Goal: Task Accomplishment & Management: Use online tool/utility

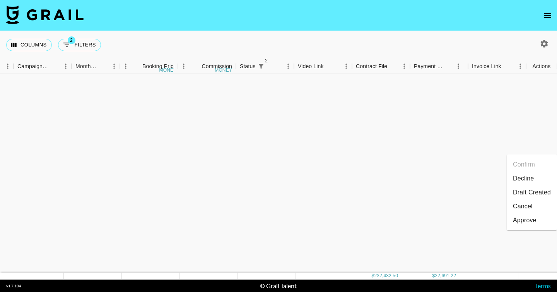
scroll to position [926, 225]
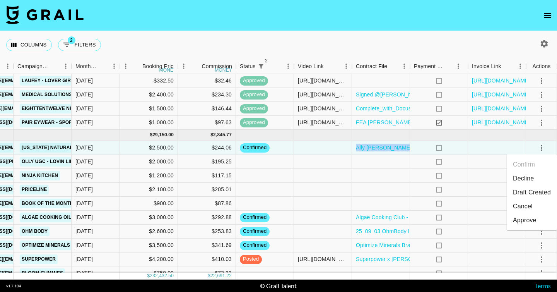
click at [425, 46] on div "Columns 2 Filters + Booking" at bounding box center [278, 45] width 557 height 28
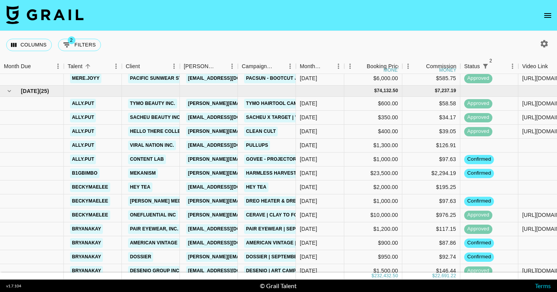
scroll to position [598, 0]
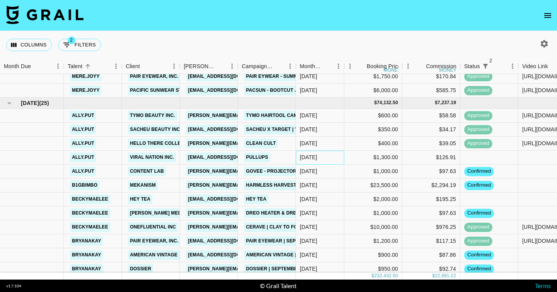
click at [316, 159] on div "[DATE]" at bounding box center [308, 157] width 17 height 8
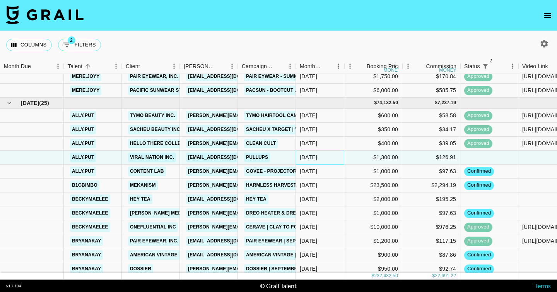
click at [316, 159] on div "[DATE]" at bounding box center [308, 157] width 17 height 8
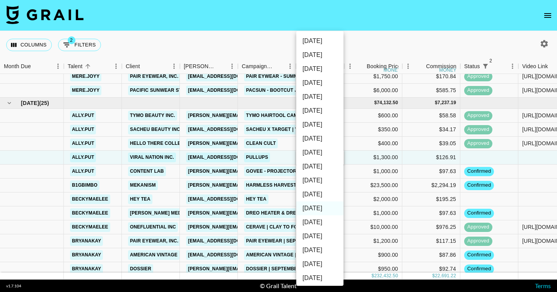
click at [315, 197] on li "[DATE]" at bounding box center [320, 194] width 47 height 14
type input "[DATE]"
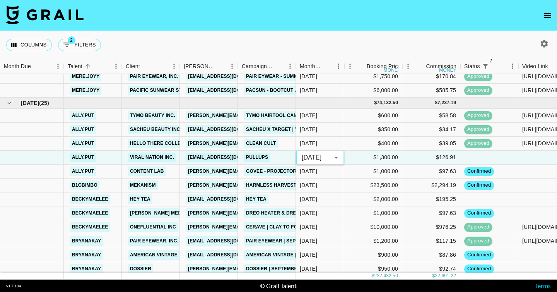
click at [314, 38] on div "Columns 2 Filters + Booking" at bounding box center [278, 45] width 557 height 28
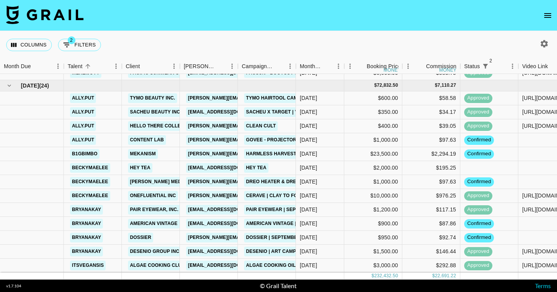
scroll to position [615, 225]
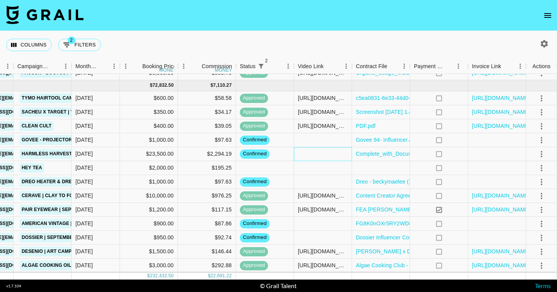
click at [317, 153] on div at bounding box center [323, 154] width 58 height 14
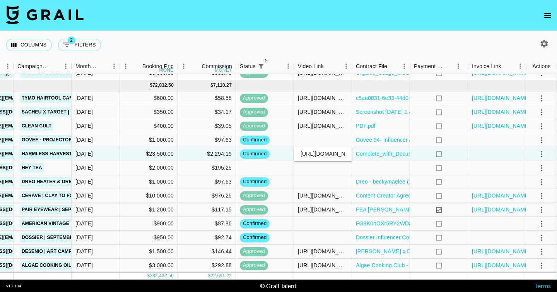
scroll to position [0, 64]
type input "[URL][DOMAIN_NAME]"
click at [369, 153] on link "Complete_with_Docusign_MEREDITH__Mekanism_-_.pdf" at bounding box center [427, 154] width 143 height 8
click at [296, 153] on div "[URL][DOMAIN_NAME]" at bounding box center [323, 154] width 58 height 14
drag, startPoint x: 298, startPoint y: 153, endPoint x: 405, endPoint y: 158, distance: 107.0
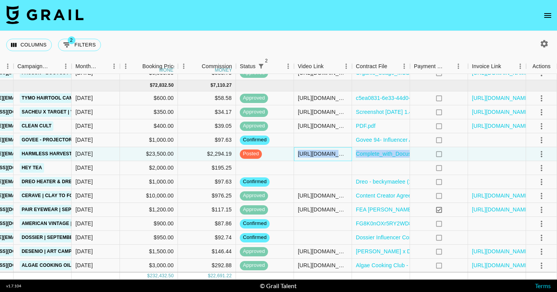
click at [405, 158] on div "b1gbimbo Mekanism [EMAIL_ADDRESS][PERSON_NAME][DOMAIN_NAME] Harmless Harvest | …" at bounding box center [166, 154] width 782 height 14
click at [342, 152] on div "[URL][DOMAIN_NAME]" at bounding box center [323, 154] width 50 height 8
drag, startPoint x: 298, startPoint y: 153, endPoint x: 374, endPoint y: 153, distance: 76.3
click at [374, 153] on div "b1gbimbo Mekanism [EMAIL_ADDRESS][PERSON_NAME][DOMAIN_NAME] Harmless Harvest | …" at bounding box center [166, 154] width 782 height 14
click at [296, 174] on div at bounding box center [323, 168] width 58 height 14
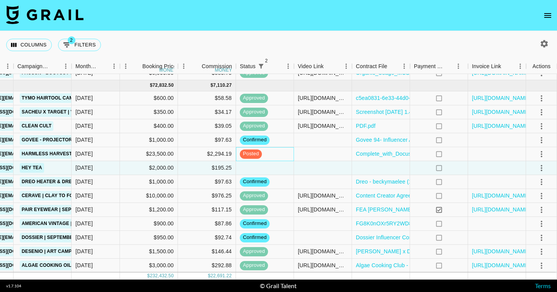
click at [273, 155] on div "posted" at bounding box center [265, 154] width 58 height 14
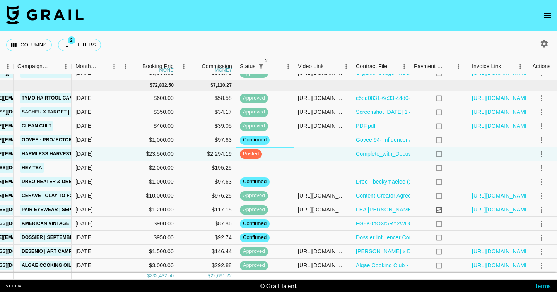
click at [273, 155] on div "posted" at bounding box center [265, 154] width 58 height 14
click at [257, 154] on span "posted" at bounding box center [251, 153] width 22 height 7
click at [274, 154] on div "posted" at bounding box center [265, 154] width 58 height 14
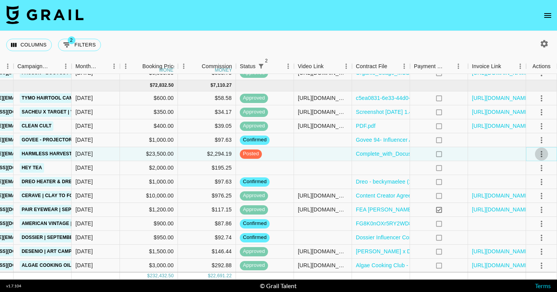
click at [542, 154] on icon "select merge strategy" at bounding box center [541, 153] width 9 height 9
click at [272, 155] on div "posted" at bounding box center [265, 154] width 58 height 14
click at [252, 154] on span "posted" at bounding box center [251, 153] width 22 height 7
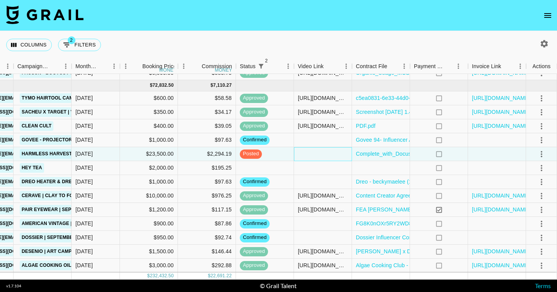
click at [310, 159] on div at bounding box center [323, 154] width 58 height 14
click at [310, 155] on div at bounding box center [323, 154] width 58 height 14
click at [383, 153] on link "Complete_with_Docusign_MEREDITH__Mekanism_-_.pdf" at bounding box center [427, 154] width 143 height 8
click at [112, 154] on div "[DATE]" at bounding box center [96, 154] width 48 height 14
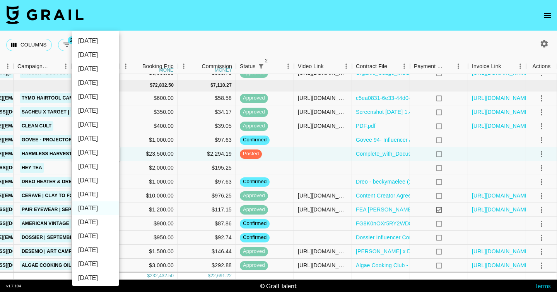
click at [98, 192] on li "[DATE]" at bounding box center [95, 194] width 47 height 14
type input "[DATE]"
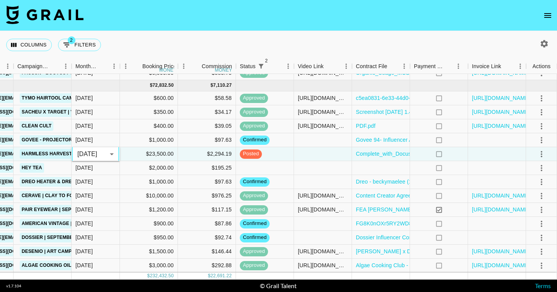
click at [280, 36] on div "Columns 2 Filters + Booking" at bounding box center [278, 45] width 557 height 28
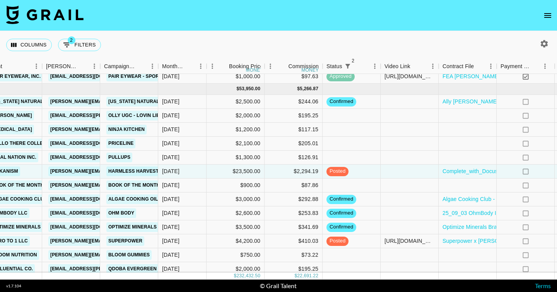
scroll to position [955, 211]
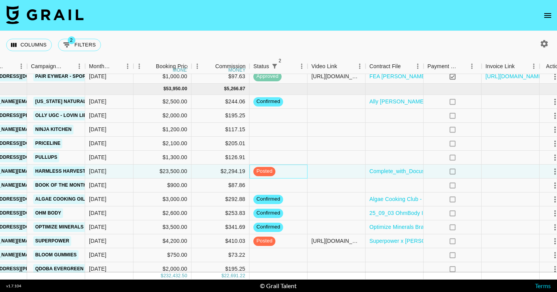
click at [263, 171] on span "posted" at bounding box center [265, 171] width 22 height 7
click at [278, 171] on div "posted" at bounding box center [279, 172] width 58 height 14
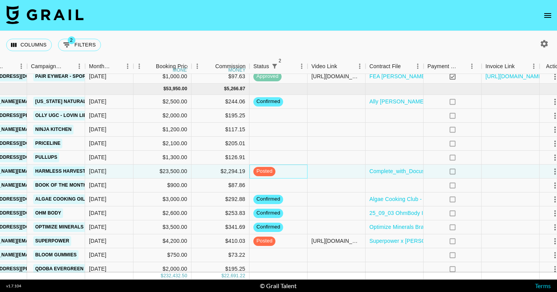
click at [278, 171] on div "posted" at bounding box center [279, 172] width 58 height 14
click at [288, 167] on div "posted" at bounding box center [279, 172] width 58 height 14
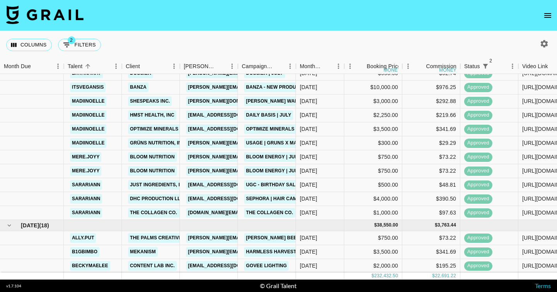
scroll to position [0, 0]
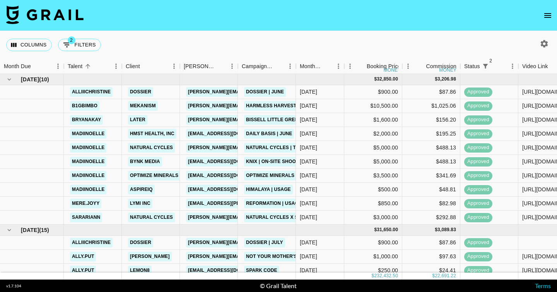
click at [544, 42] on icon "button" at bounding box center [544, 43] width 9 height 9
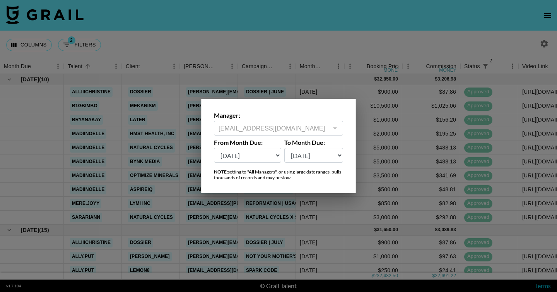
click at [265, 156] on select "[DATE] Aug '[DATE] Jun '[DATE] Apr '[DATE] Feb '[DATE] Dec '[DATE] Oct '[DATE] …" at bounding box center [247, 155] width 67 height 15
select select "[DATE]"
click at [214, 148] on select "[DATE] Aug '[DATE] Jun '[DATE] Apr '[DATE] Feb '[DATE] Dec '[DATE] Oct '[DATE] …" at bounding box center [247, 155] width 67 height 15
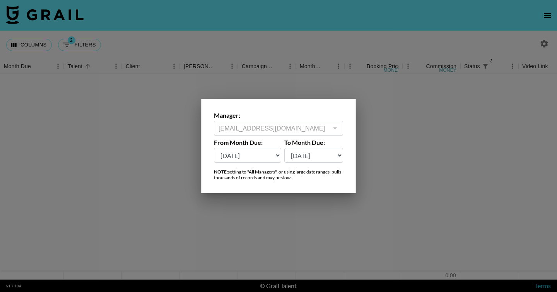
click at [268, 43] on div at bounding box center [278, 146] width 557 height 292
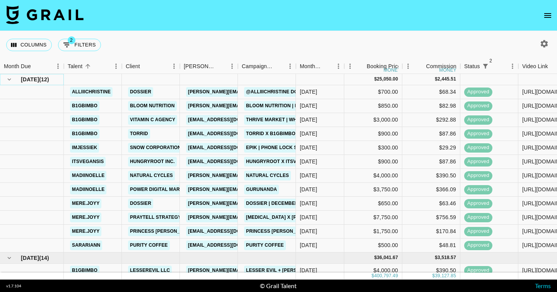
click at [9, 81] on icon "hide children" at bounding box center [9, 79] width 7 height 7
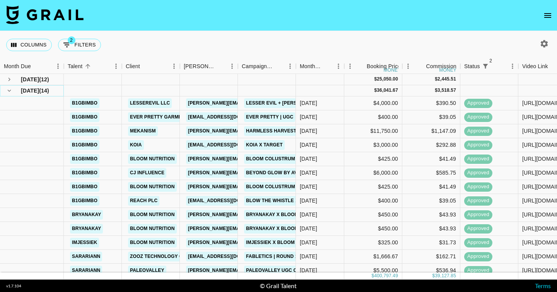
click at [9, 93] on icon "hide children" at bounding box center [9, 90] width 7 height 7
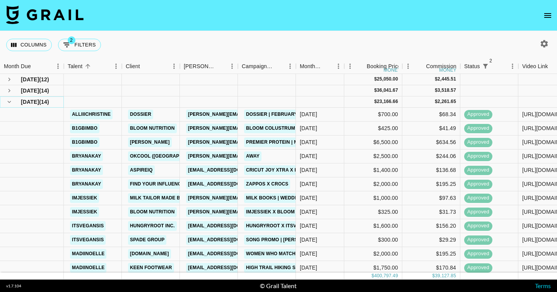
click at [9, 105] on icon "hide children" at bounding box center [9, 101] width 7 height 7
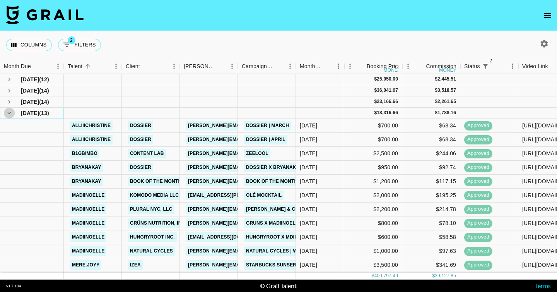
click at [9, 114] on icon "hide children" at bounding box center [9, 113] width 7 height 7
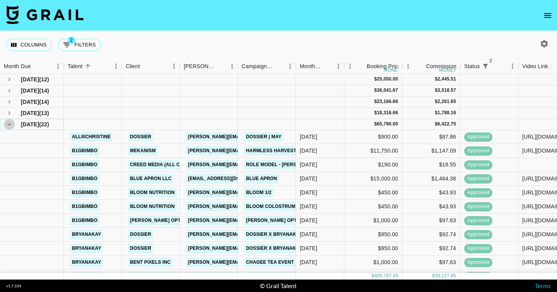
click at [9, 120] on button "hide children" at bounding box center [9, 124] width 11 height 11
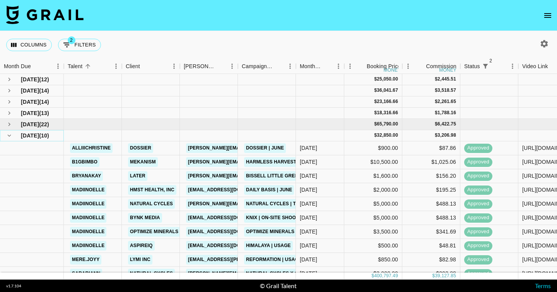
click at [9, 133] on icon "hide children" at bounding box center [9, 135] width 7 height 7
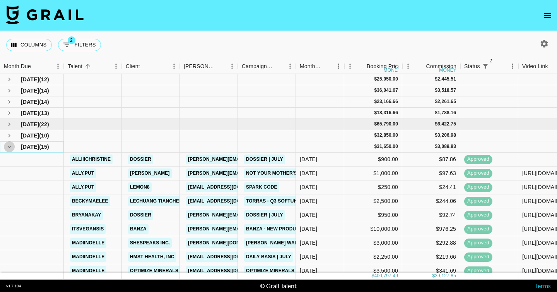
click at [9, 146] on icon "hide children" at bounding box center [9, 146] width 7 height 7
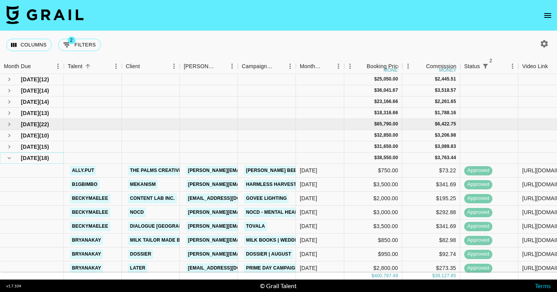
click at [10, 159] on icon "hide children" at bounding box center [9, 157] width 7 height 7
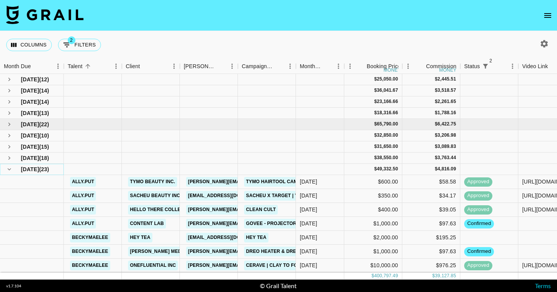
click at [10, 171] on icon "hide children" at bounding box center [9, 169] width 7 height 7
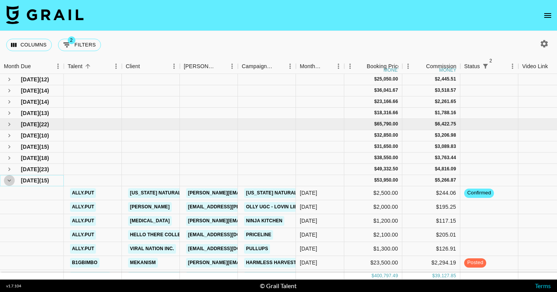
click at [9, 182] on icon "hide children" at bounding box center [9, 180] width 7 height 7
